Goal: Information Seeking & Learning: Learn about a topic

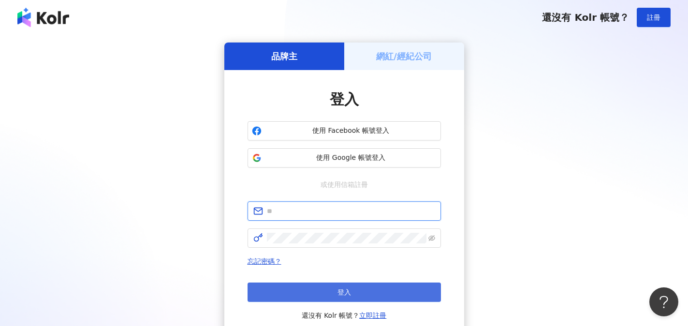
type input "**********"
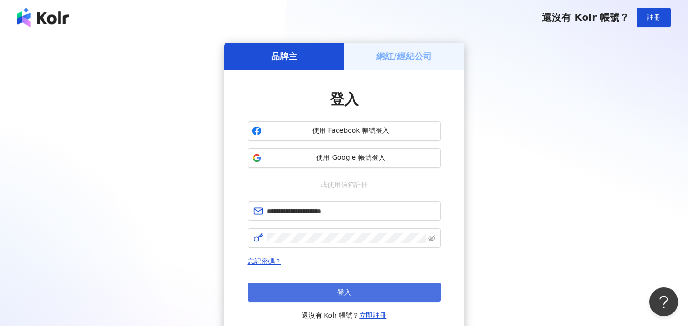
click at [340, 288] on span "登入" at bounding box center [344, 292] width 14 height 8
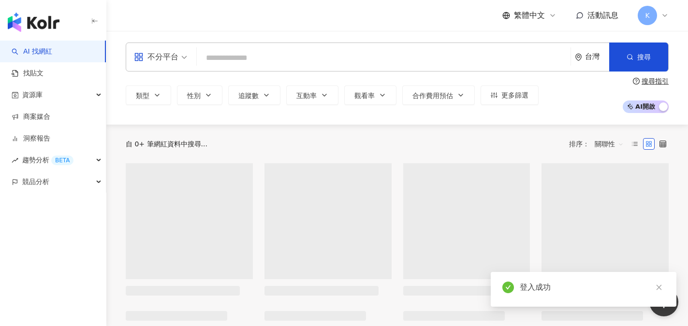
click at [254, 57] on input "search" at bounding box center [384, 58] width 366 height 18
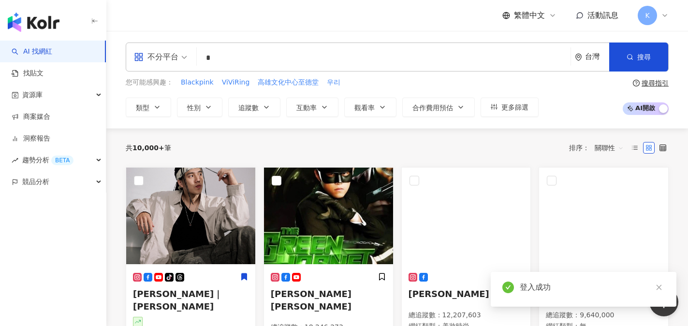
type input "**"
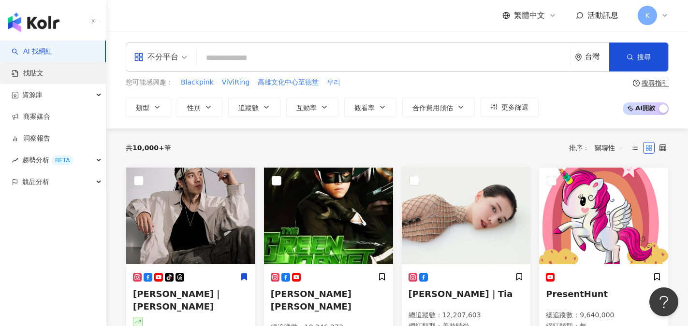
click at [37, 76] on link "找貼文" at bounding box center [28, 74] width 32 height 10
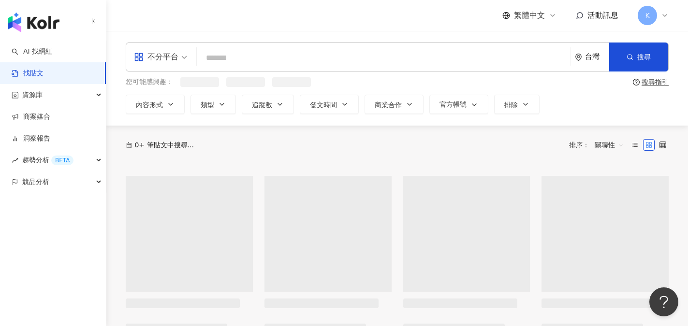
click at [237, 54] on input "search" at bounding box center [384, 57] width 366 height 21
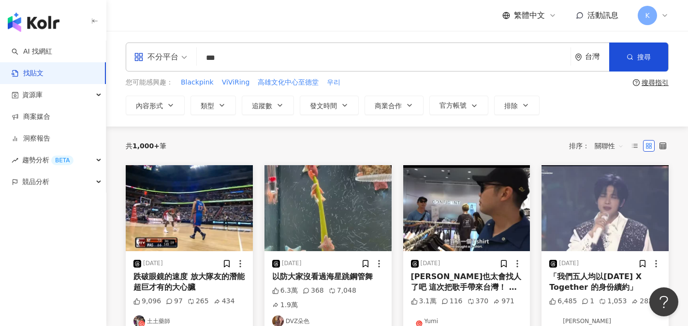
type input "***"
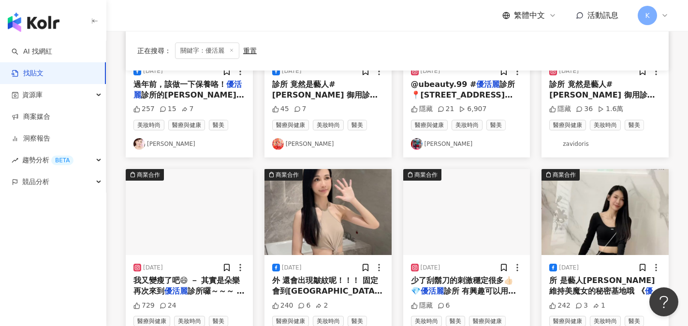
scroll to position [242, 0]
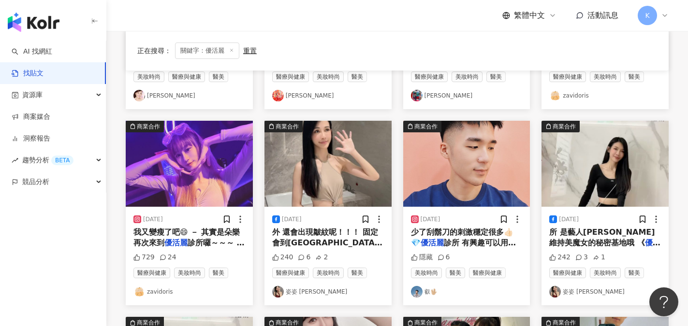
click at [304, 292] on link "姿姿 Linda" at bounding box center [328, 292] width 112 height 12
click at [337, 237] on span "外 還會出現皺紋呢！！！ 固定會到台北的" at bounding box center [327, 238] width 110 height 20
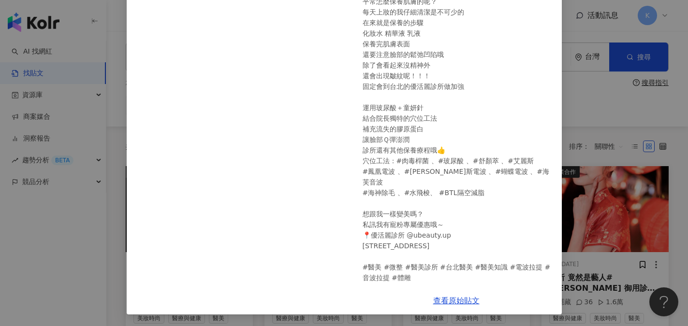
scroll to position [97, 0]
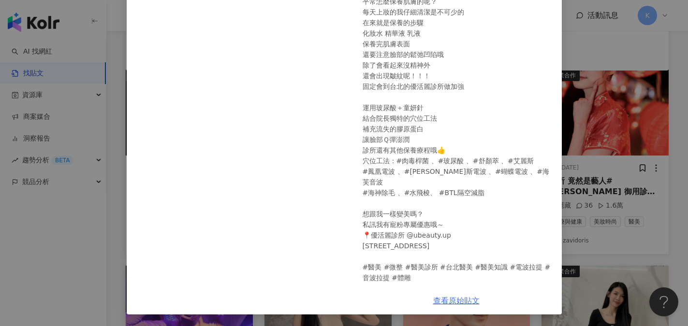
click at [451, 302] on link "查看原始貼文" at bounding box center [456, 300] width 46 height 9
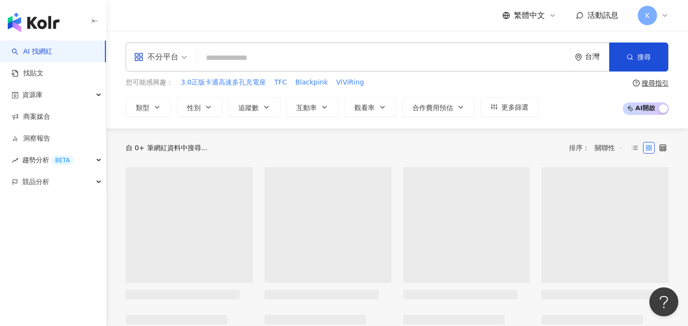
click at [227, 58] on input "search" at bounding box center [384, 58] width 366 height 18
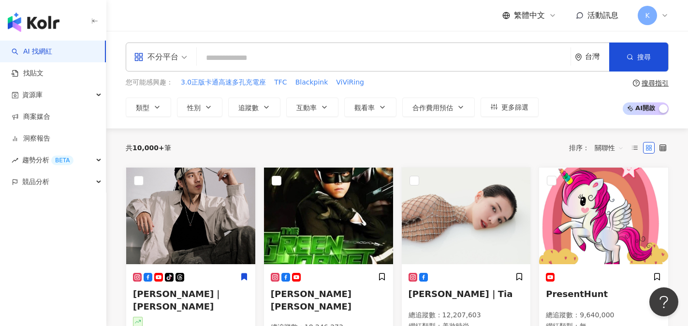
click at [221, 60] on input "search" at bounding box center [384, 58] width 366 height 18
type input "*"
click at [21, 76] on link "找貼文" at bounding box center [28, 74] width 32 height 10
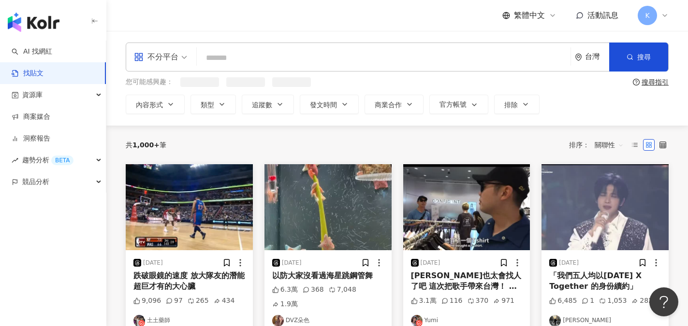
click at [237, 55] on input "search" at bounding box center [384, 57] width 366 height 21
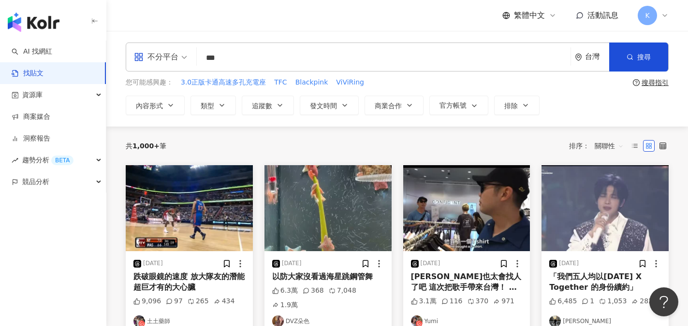
type input "***"
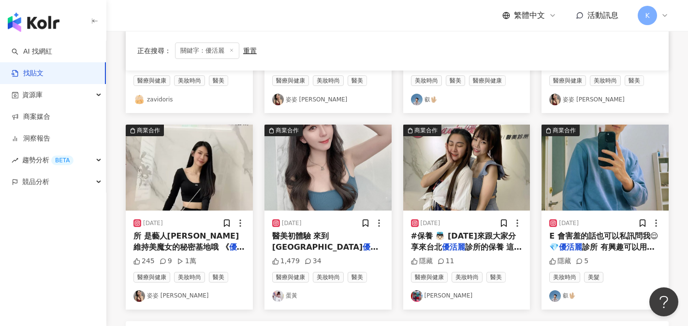
scroll to position [435, 0]
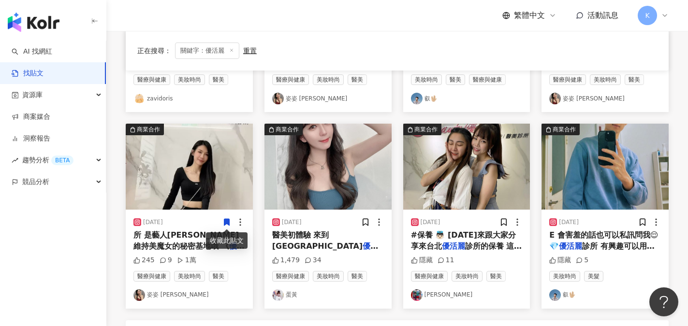
click at [290, 293] on link "蛋黃" at bounding box center [328, 295] width 112 height 12
click at [309, 193] on img at bounding box center [327, 167] width 127 height 86
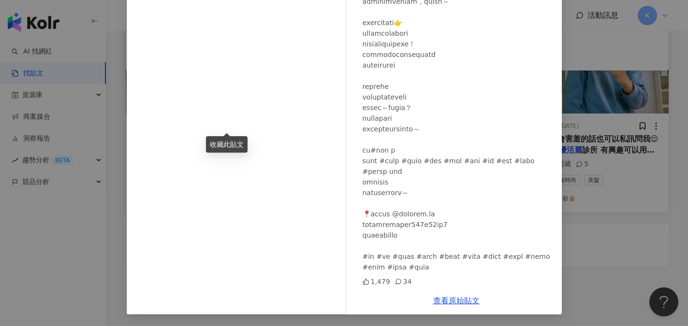
scroll to position [532, 0]
click at [455, 301] on link "查看原始貼文" at bounding box center [456, 300] width 46 height 9
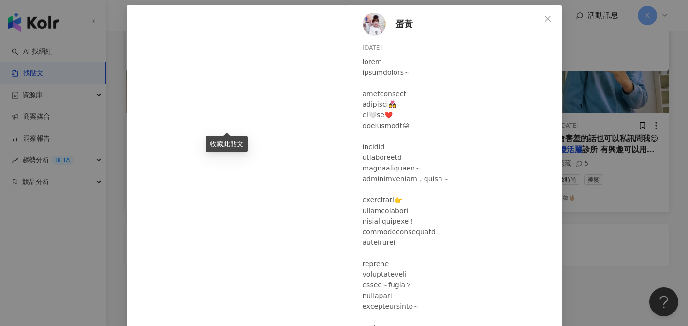
scroll to position [0, 0]
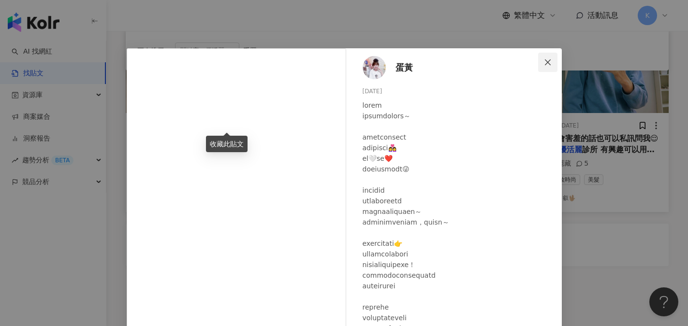
click at [544, 58] on icon "close" at bounding box center [548, 62] width 8 height 8
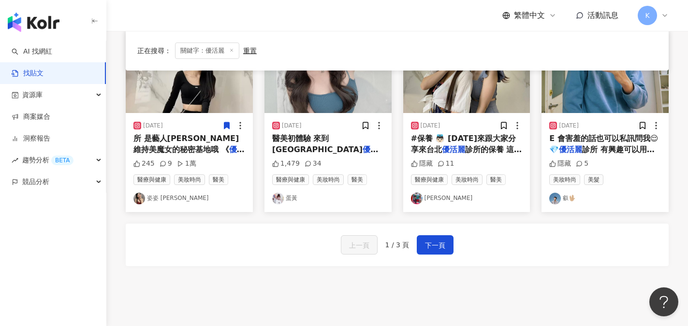
click at [431, 199] on link "姚蕾" at bounding box center [467, 199] width 112 height 12
click at [470, 106] on img at bounding box center [466, 70] width 127 height 86
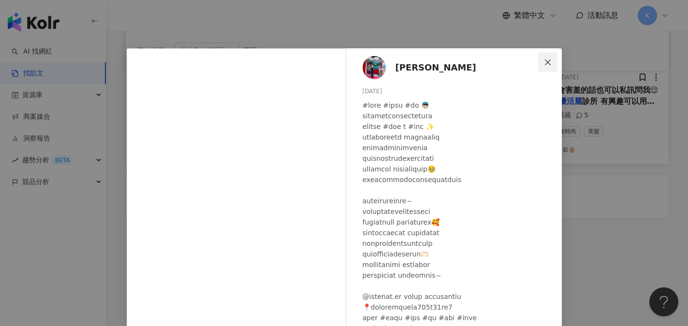
click at [544, 61] on icon "close" at bounding box center [548, 62] width 8 height 8
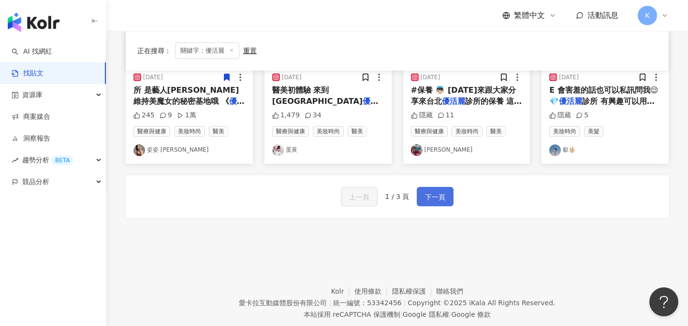
click at [440, 199] on span "下一頁" at bounding box center [435, 197] width 20 height 12
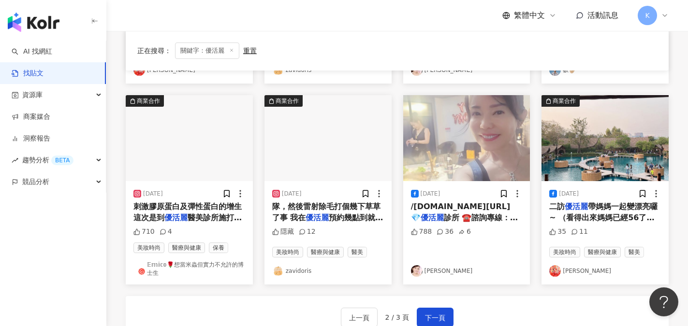
scroll to position [462, 0]
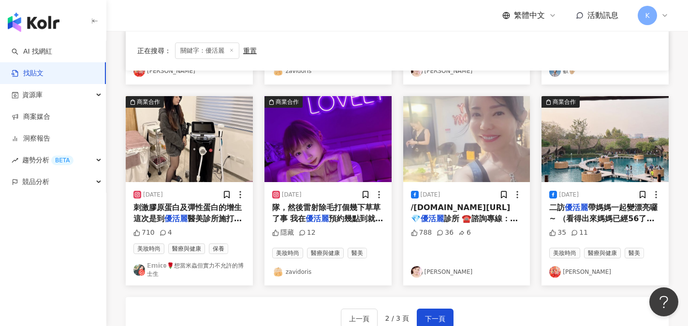
click at [484, 158] on img at bounding box center [466, 139] width 127 height 86
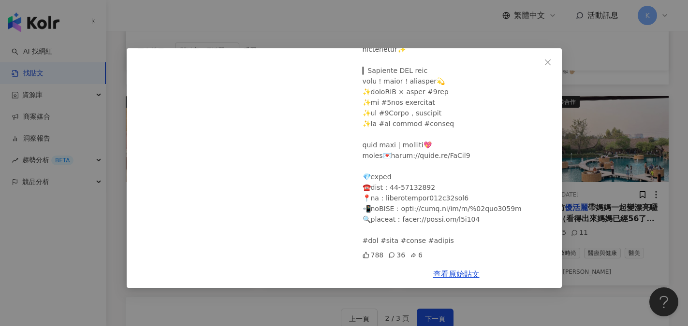
scroll to position [577, 0]
click at [455, 273] on link "查看原始貼文" at bounding box center [456, 274] width 46 height 9
click at [546, 61] on icon "close" at bounding box center [548, 62] width 8 height 8
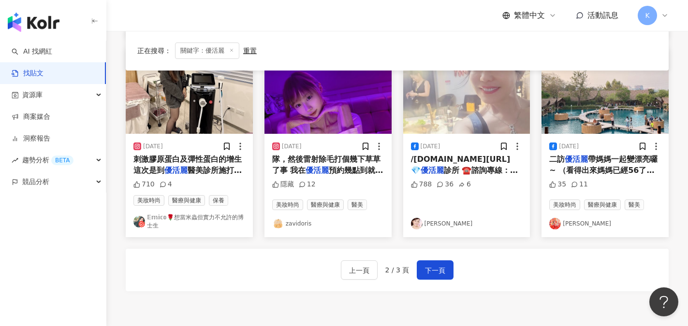
scroll to position [511, 0]
click at [435, 268] on span "下一頁" at bounding box center [435, 271] width 20 height 12
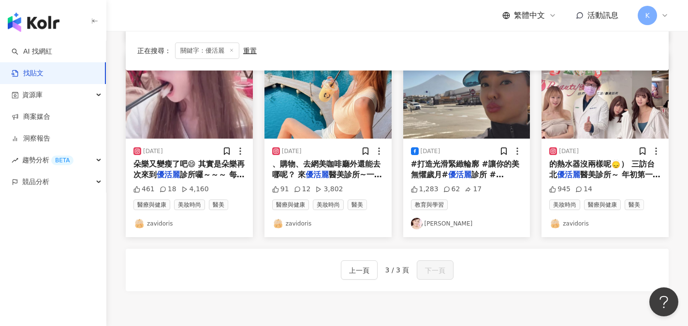
scroll to position [261, 0]
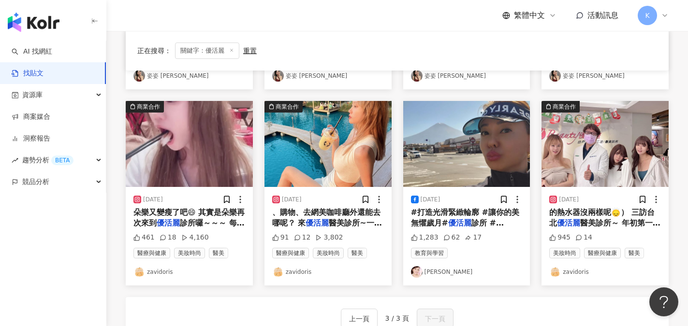
click at [305, 273] on link "zavidoris" at bounding box center [328, 272] width 112 height 12
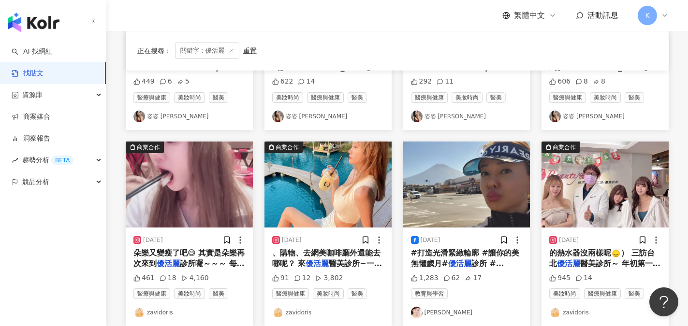
scroll to position [338, 0]
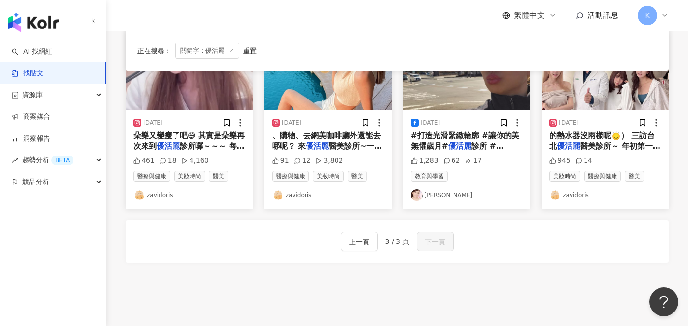
click at [598, 99] on img at bounding box center [604, 67] width 127 height 86
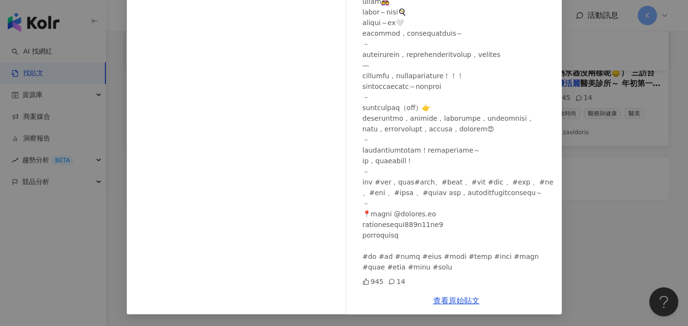
scroll to position [406, 0]
click at [447, 301] on link "查看原始貼文" at bounding box center [456, 300] width 46 height 9
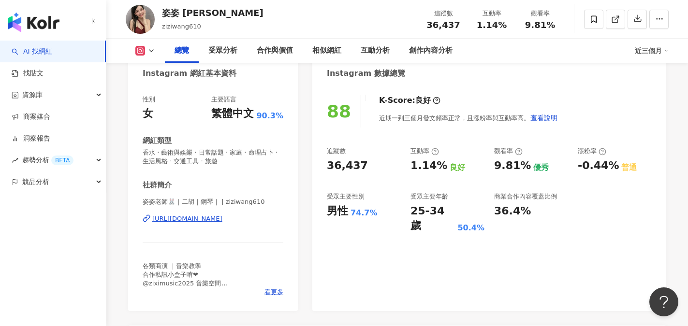
scroll to position [97, 0]
